Goal: Use online tool/utility: Utilize a website feature to perform a specific function

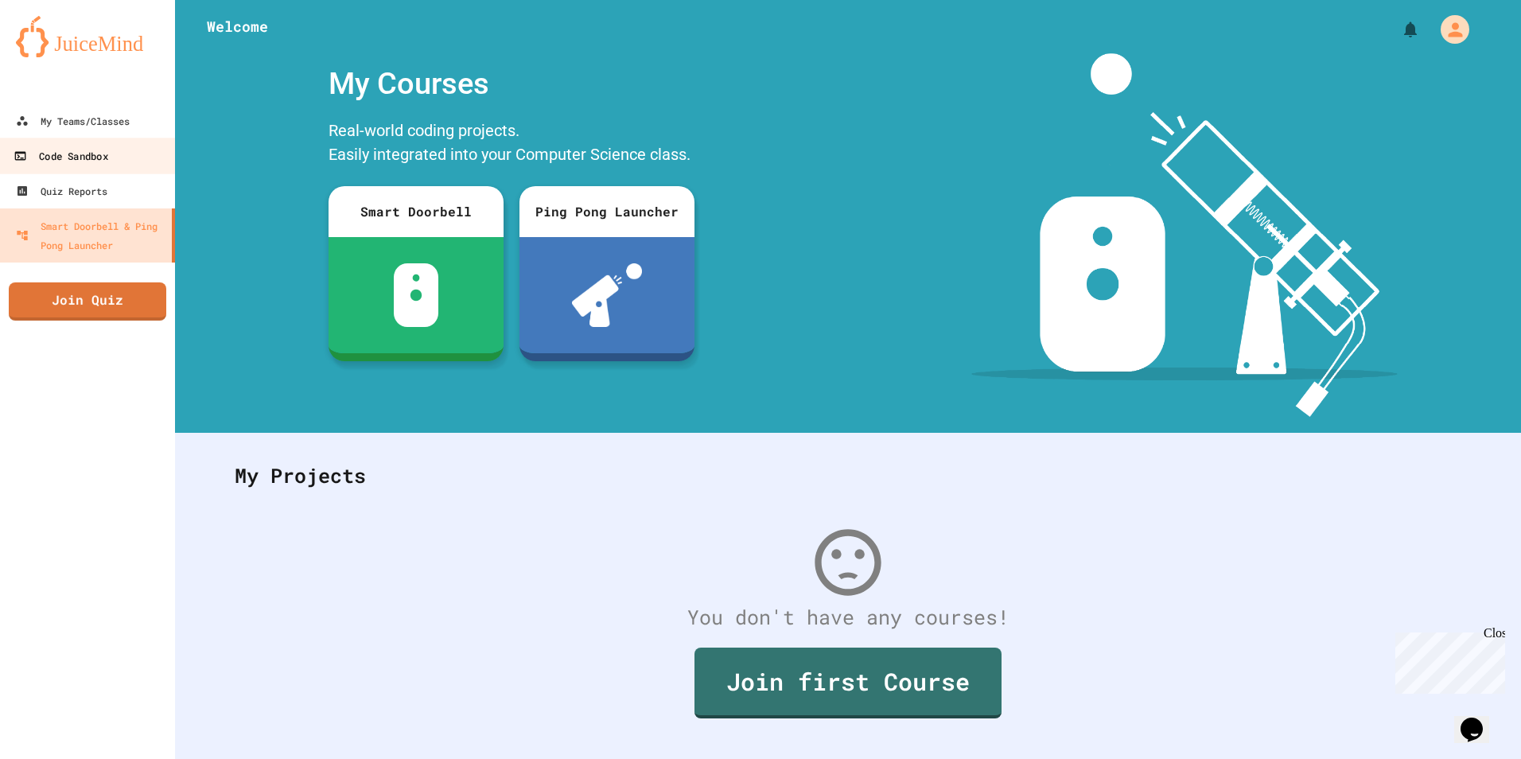
click at [75, 142] on link "Code Sandbox" at bounding box center [88, 156] width 181 height 36
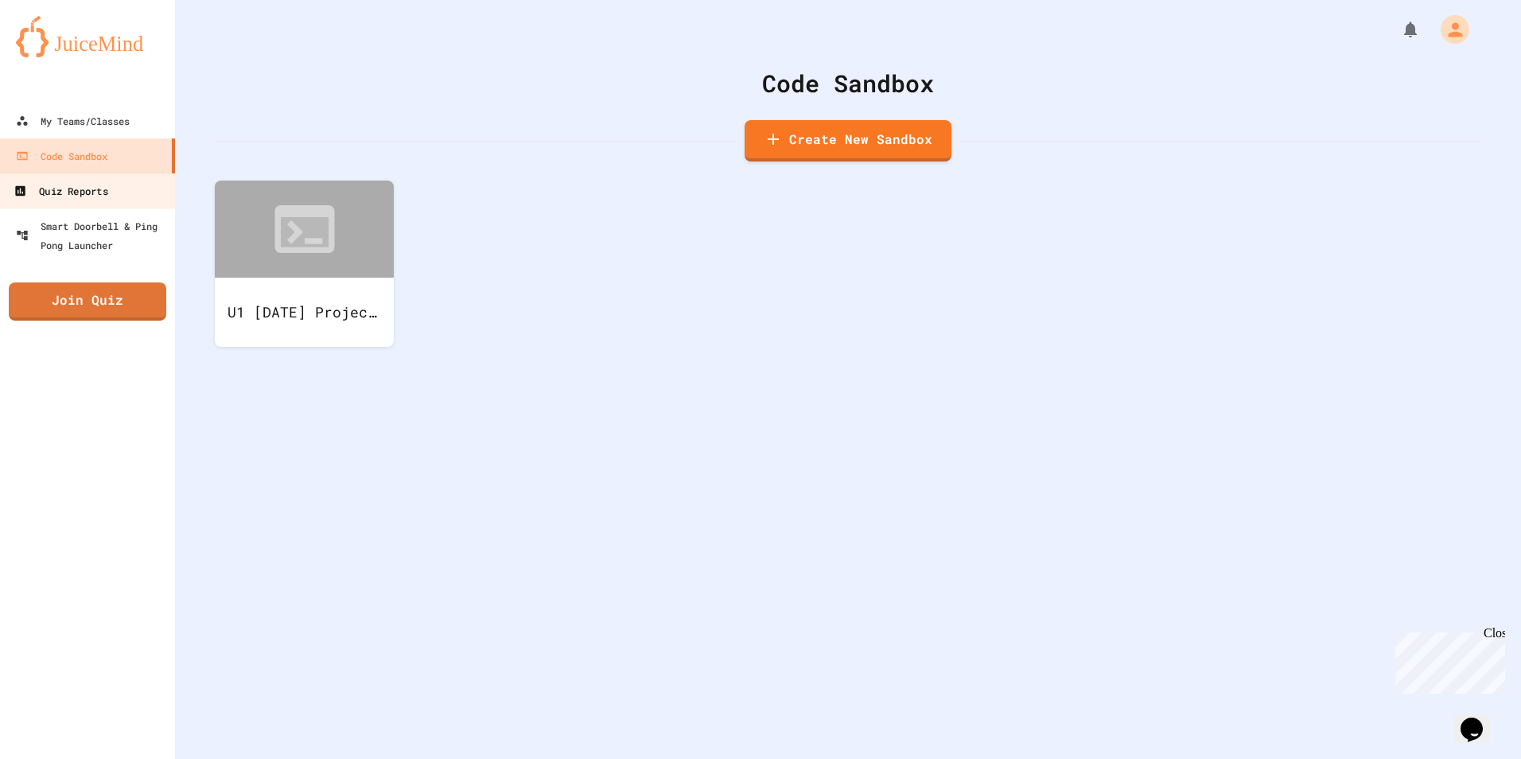
click at [65, 190] on div "Quiz Reports" at bounding box center [61, 191] width 94 height 20
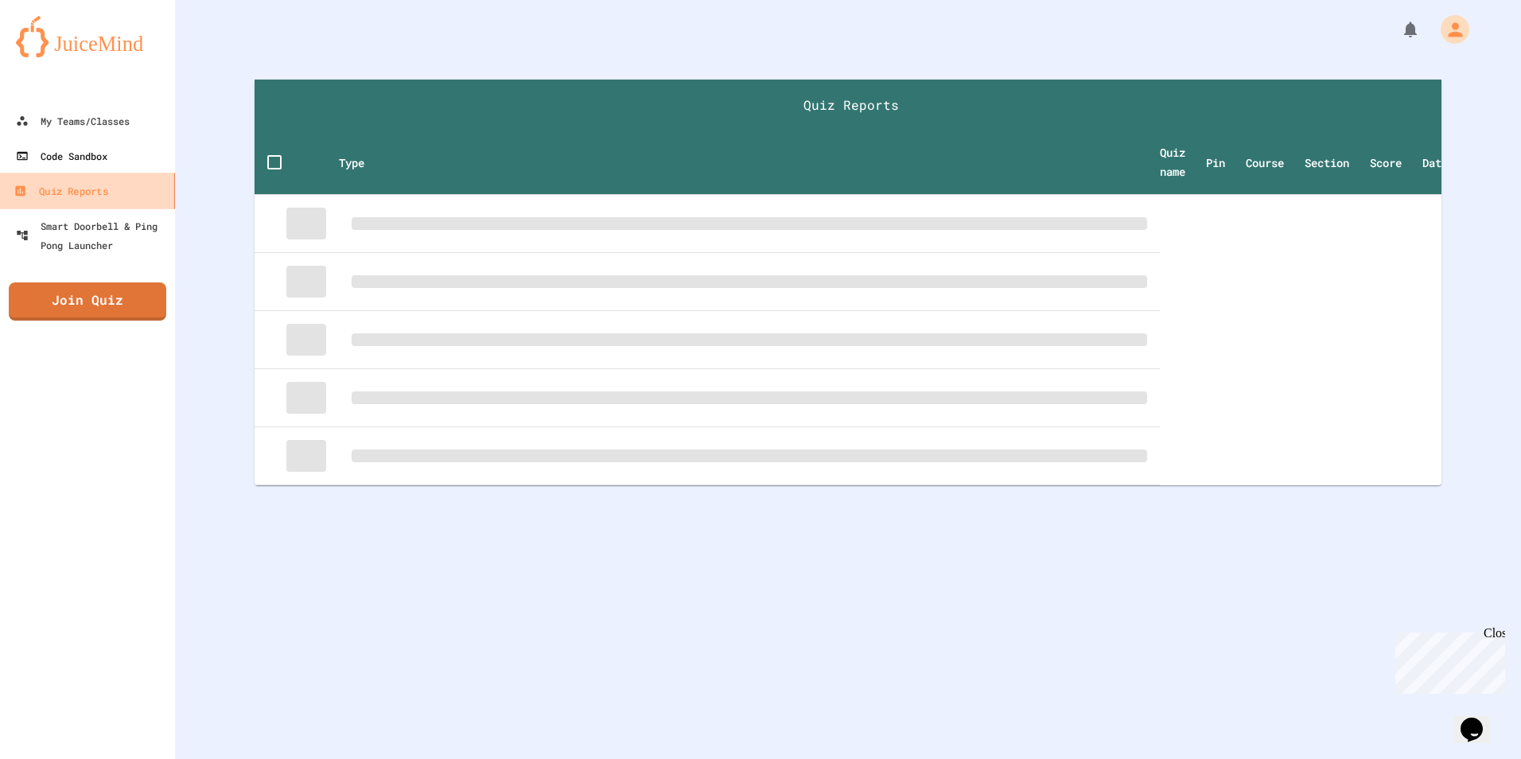
click at [76, 158] on div "Code Sandbox" at bounding box center [62, 155] width 92 height 19
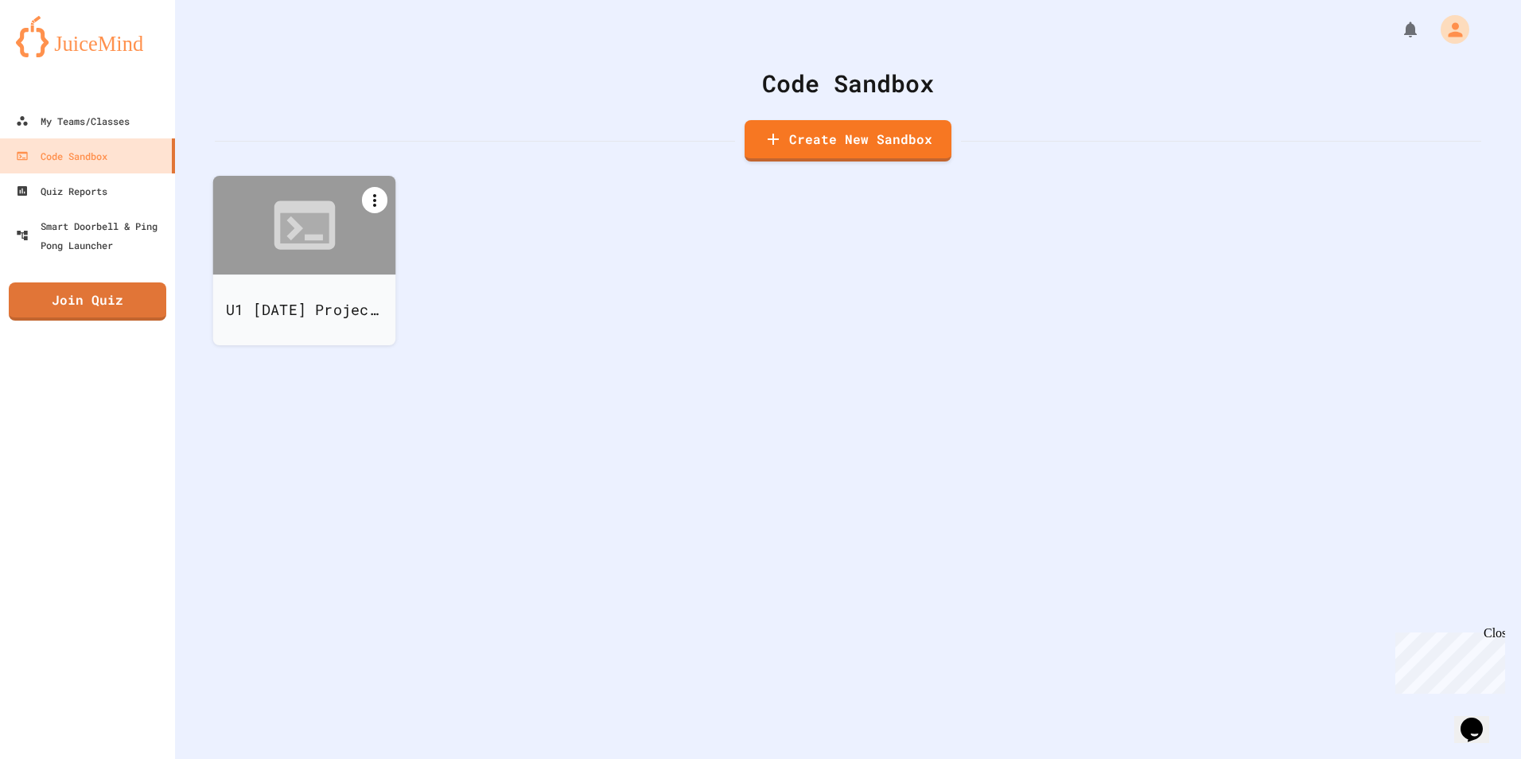
click at [373, 199] on icon at bounding box center [374, 200] width 19 height 19
click at [373, 349] on div at bounding box center [304, 349] width 179 height 0
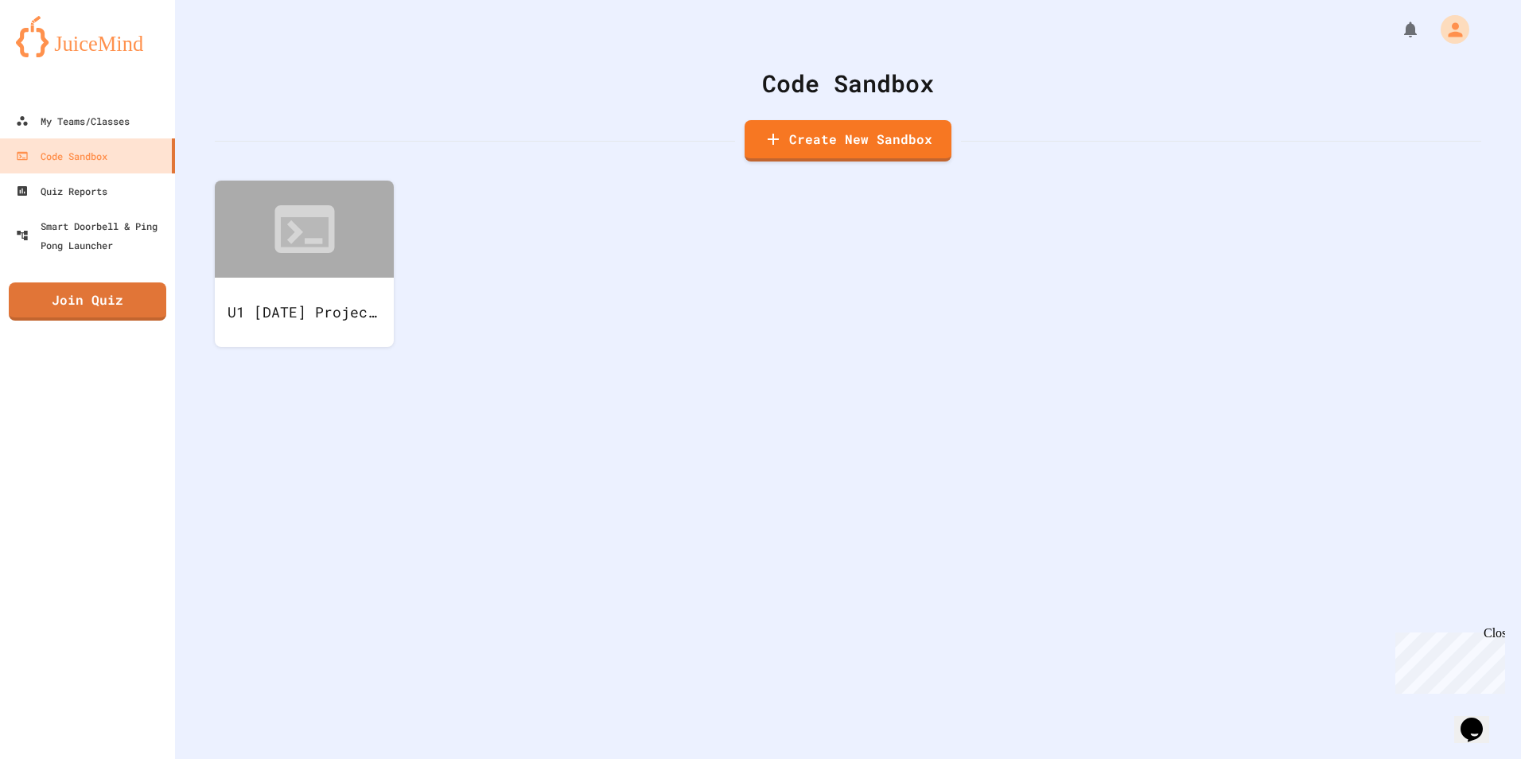
drag, startPoint x: 323, startPoint y: 265, endPoint x: 242, endPoint y: 406, distance: 162.6
click at [242, 406] on div "Code Sandbox Create New Sandbox U1 [DATE] Project BE" at bounding box center [848, 379] width 1346 height 759
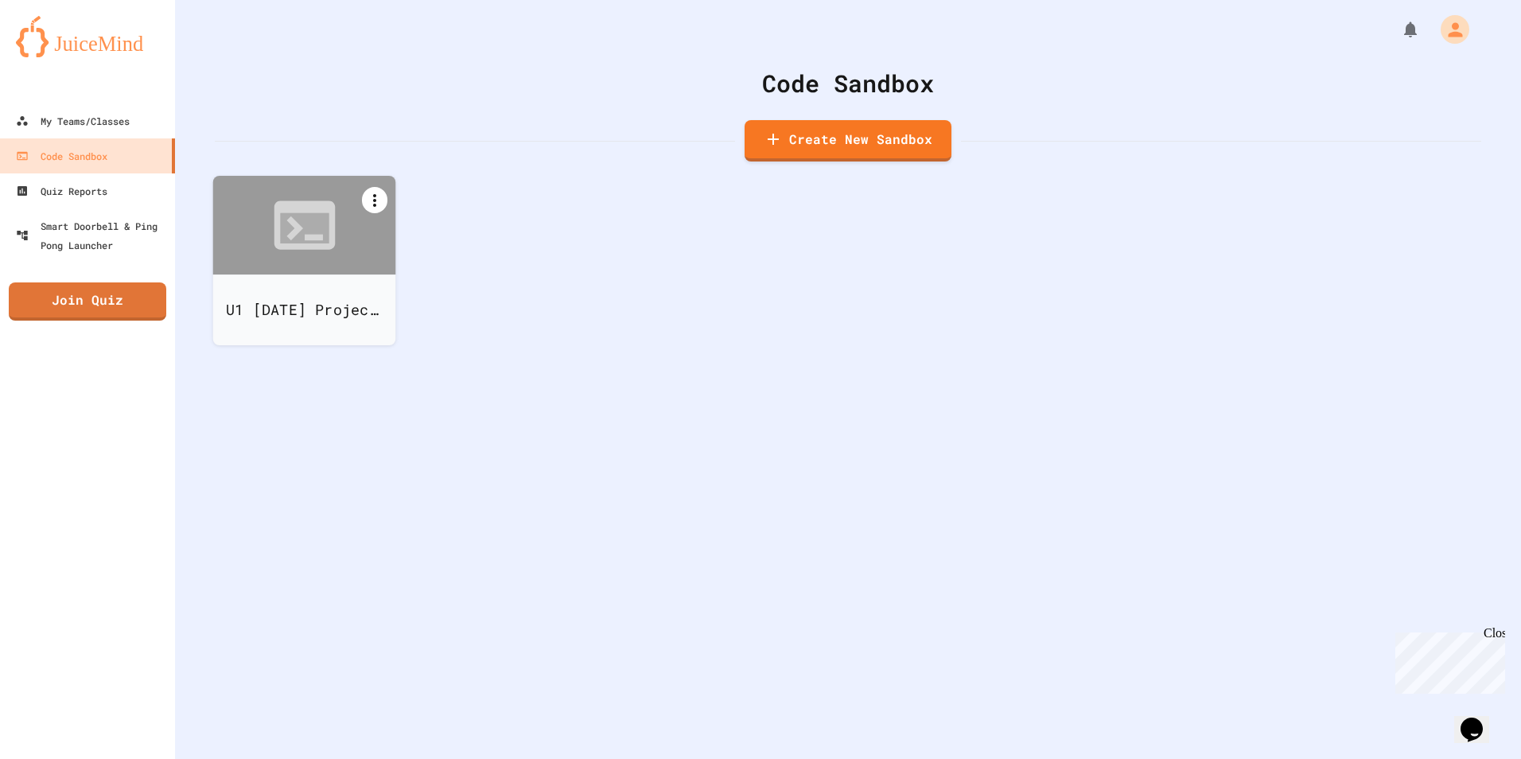
click at [371, 201] on icon at bounding box center [374, 200] width 19 height 19
click at [322, 352] on icon at bounding box center [312, 361] width 19 height 19
click at [485, 277] on div "U1 [DATE] Project BE" at bounding box center [848, 277] width 1267 height 192
click at [335, 250] on icon at bounding box center [304, 225] width 73 height 73
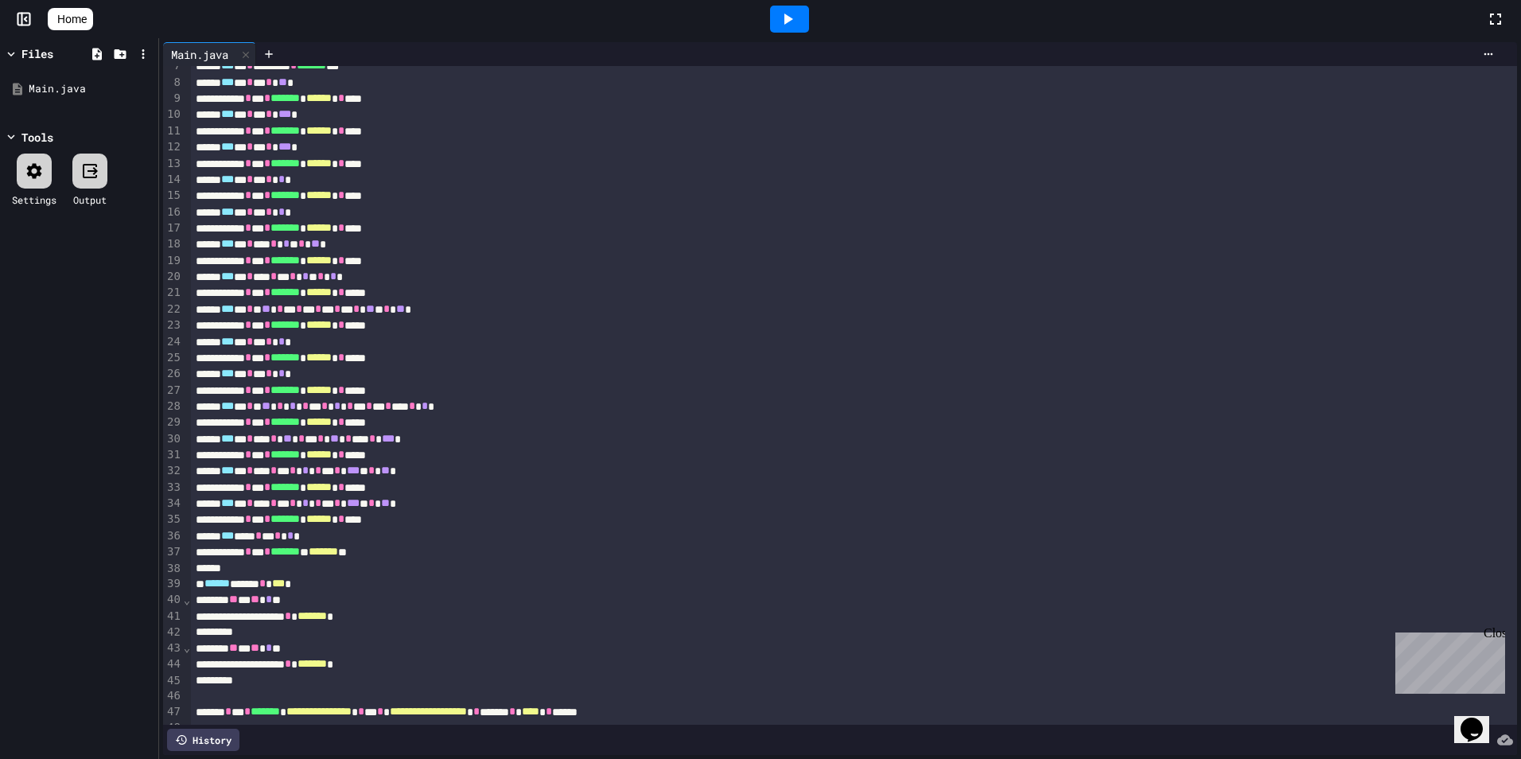
scroll to position [192, 0]
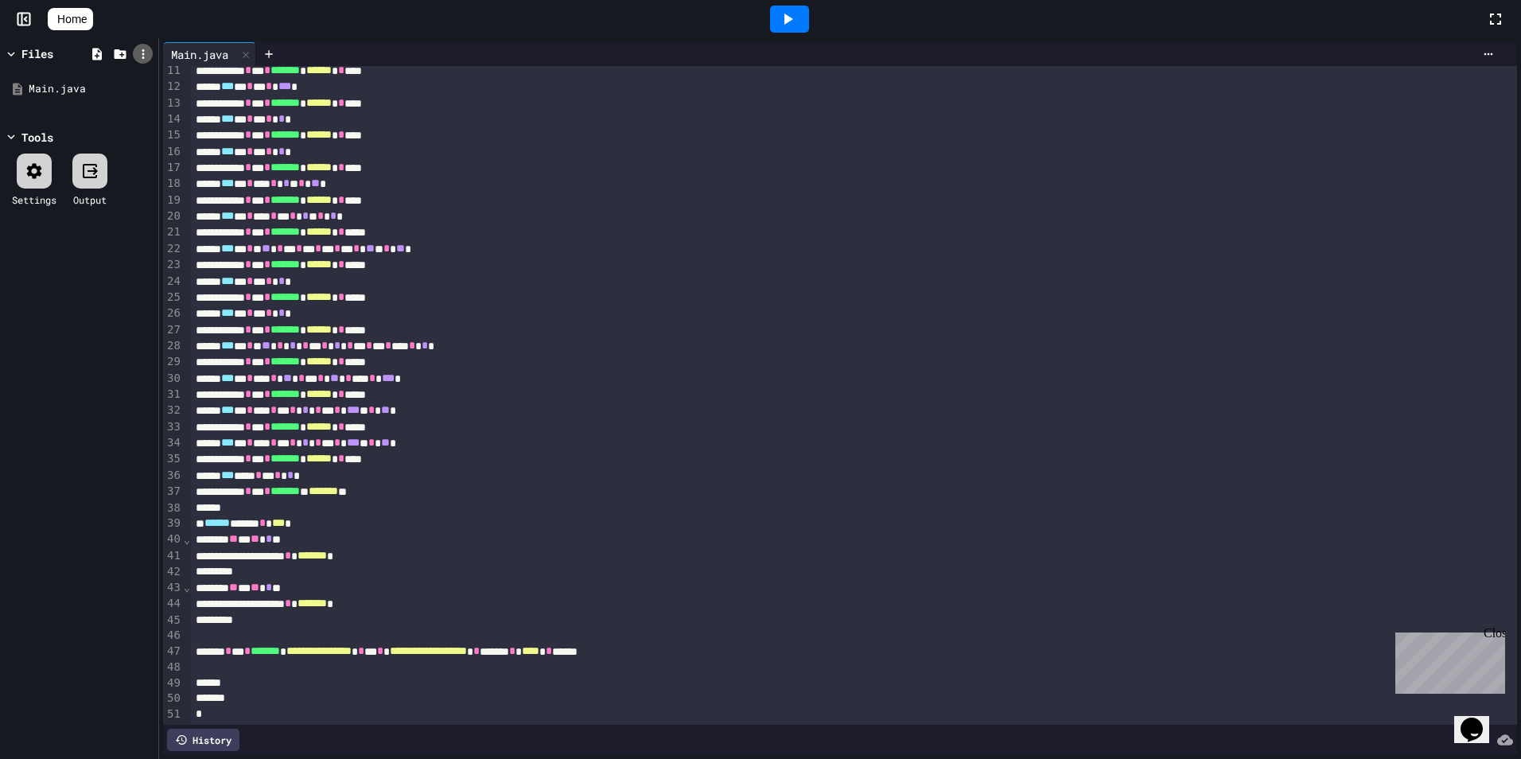
click at [138, 53] on icon at bounding box center [143, 54] width 14 height 14
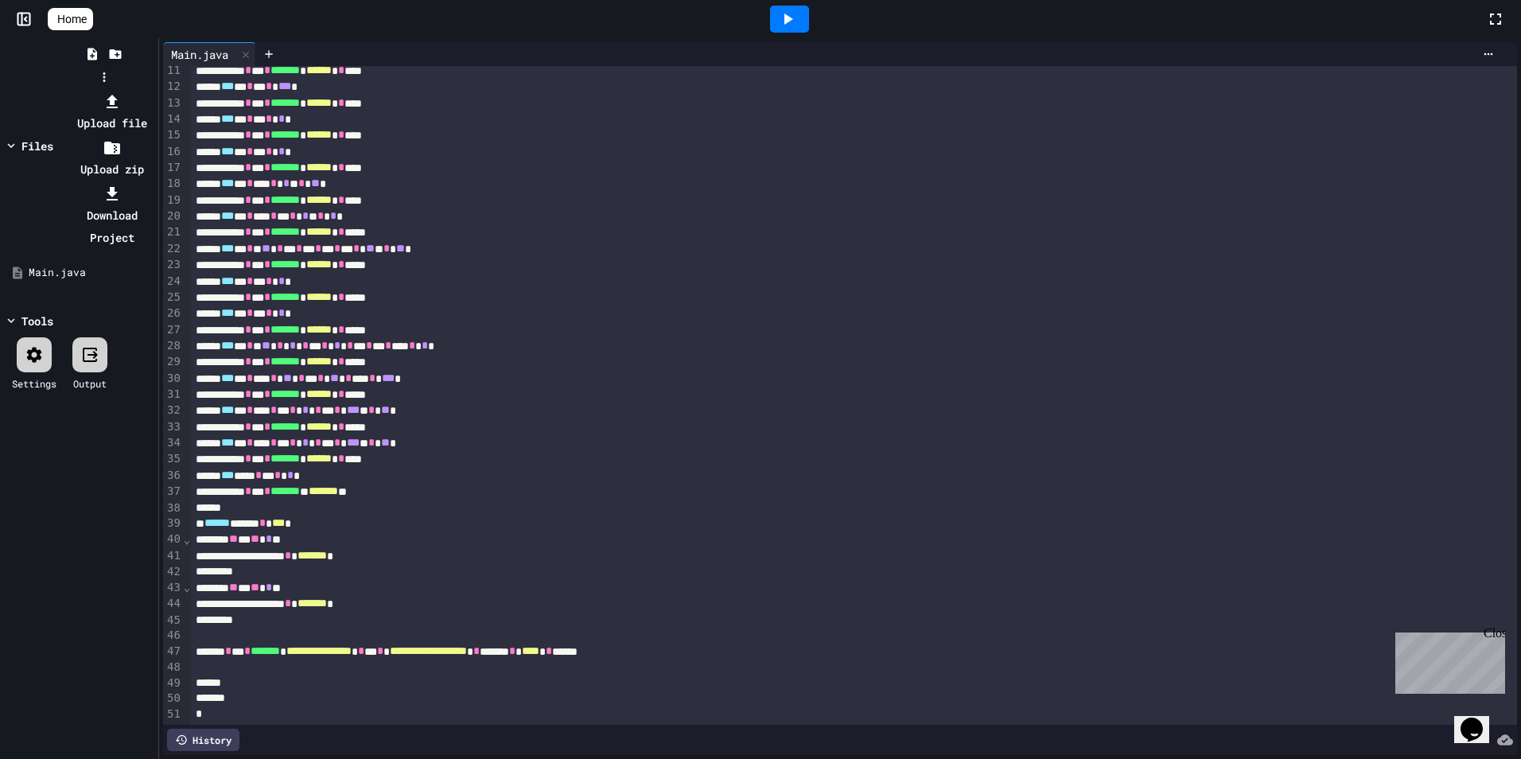
click at [154, 182] on div at bounding box center [111, 193] width 85 height 22
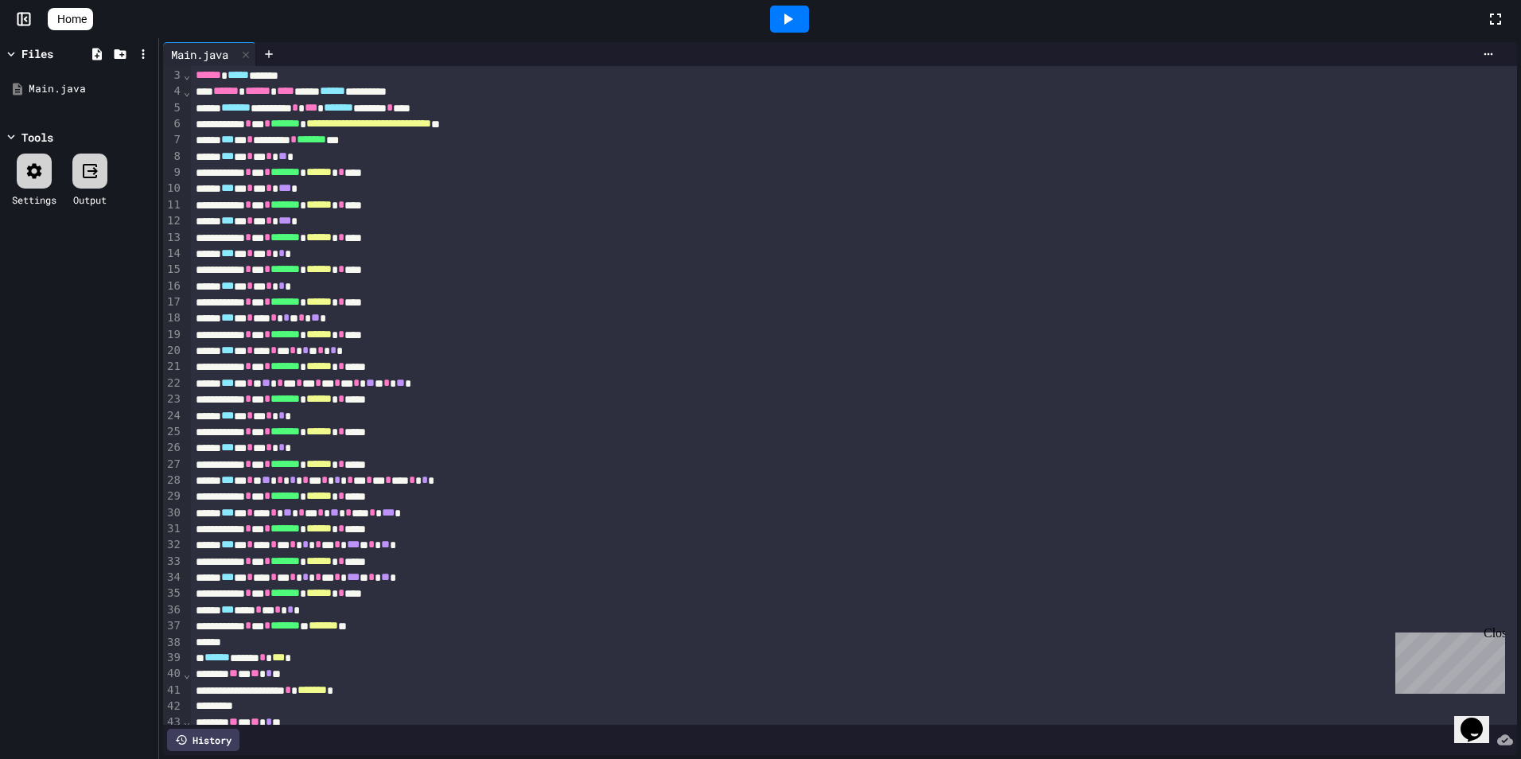
scroll to position [0, 0]
